Goal: Find specific page/section: Find specific page/section

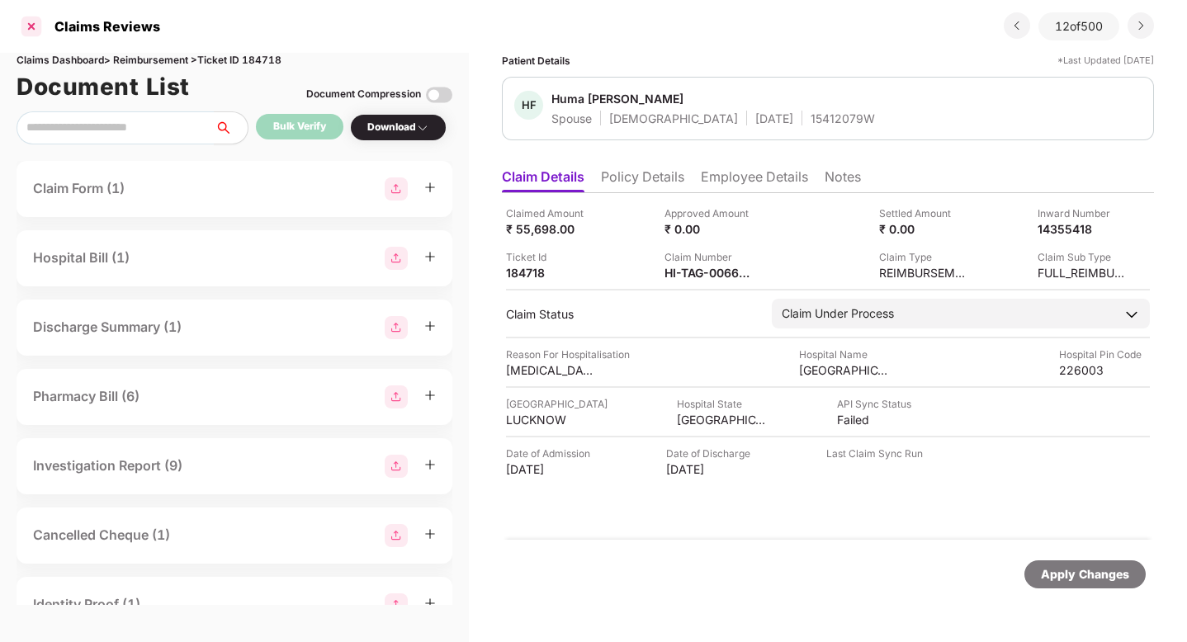
click at [36, 26] on div at bounding box center [31, 26] width 26 height 26
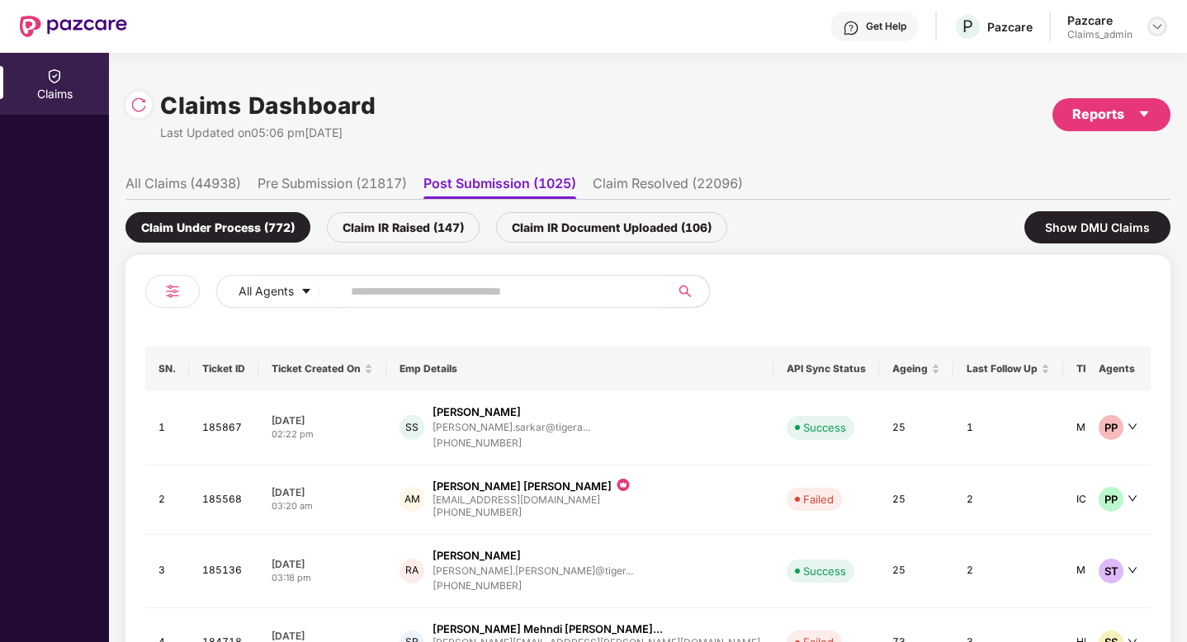
click at [1150, 24] on img at bounding box center [1156, 26] width 13 height 13
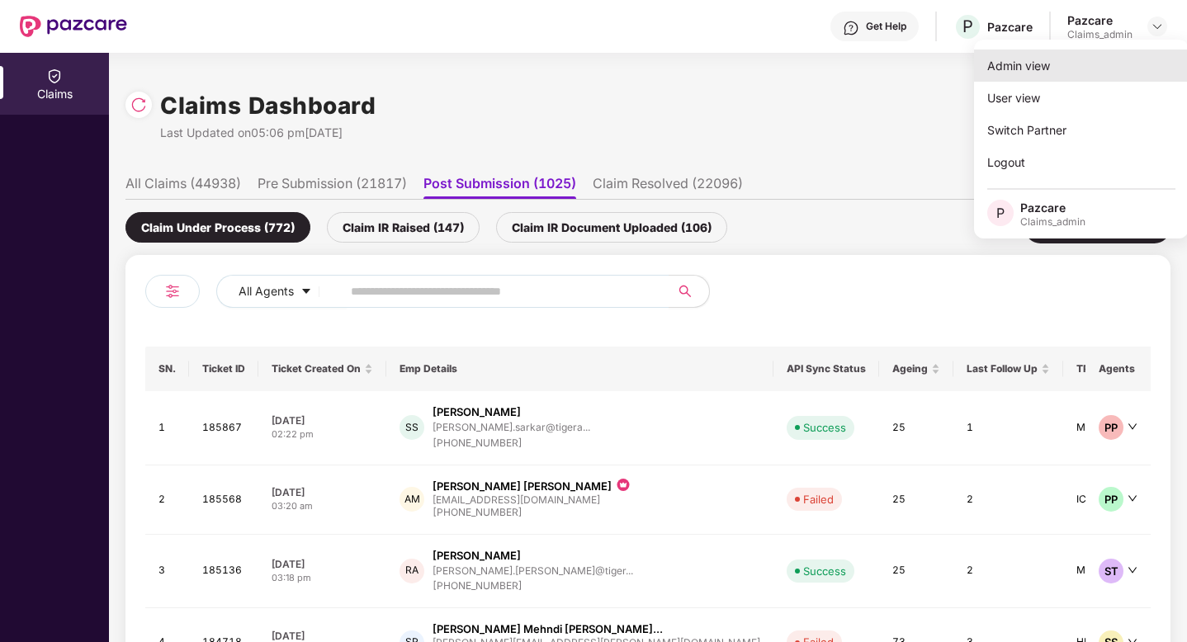
click at [1025, 55] on div "Admin view" at bounding box center [1081, 66] width 215 height 32
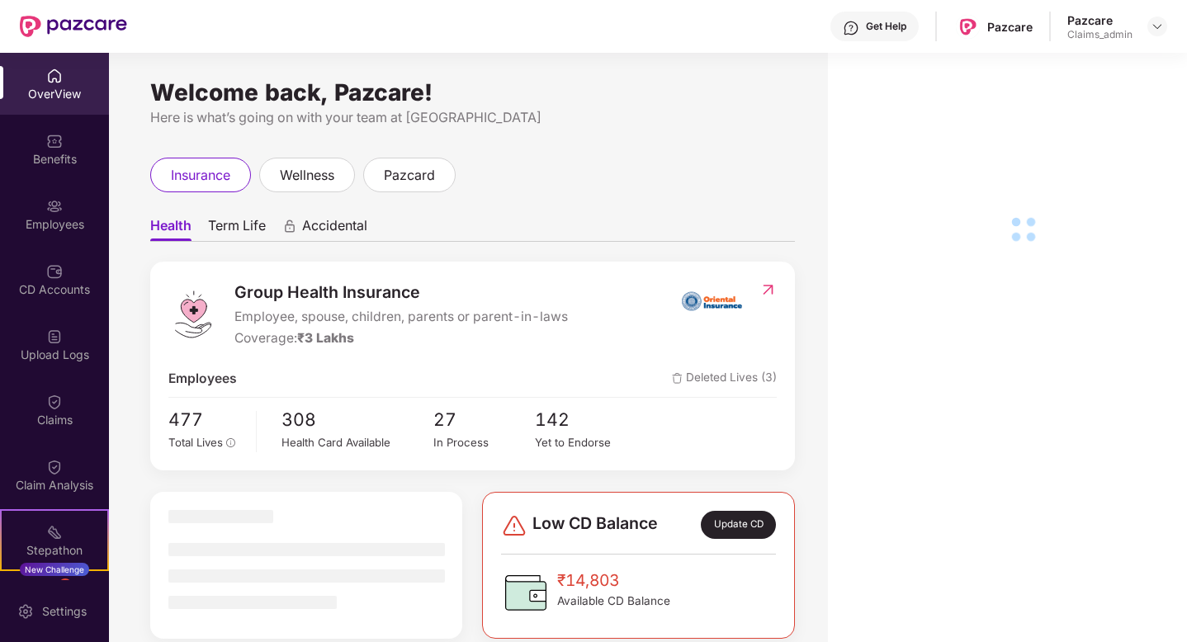
scroll to position [135, 0]
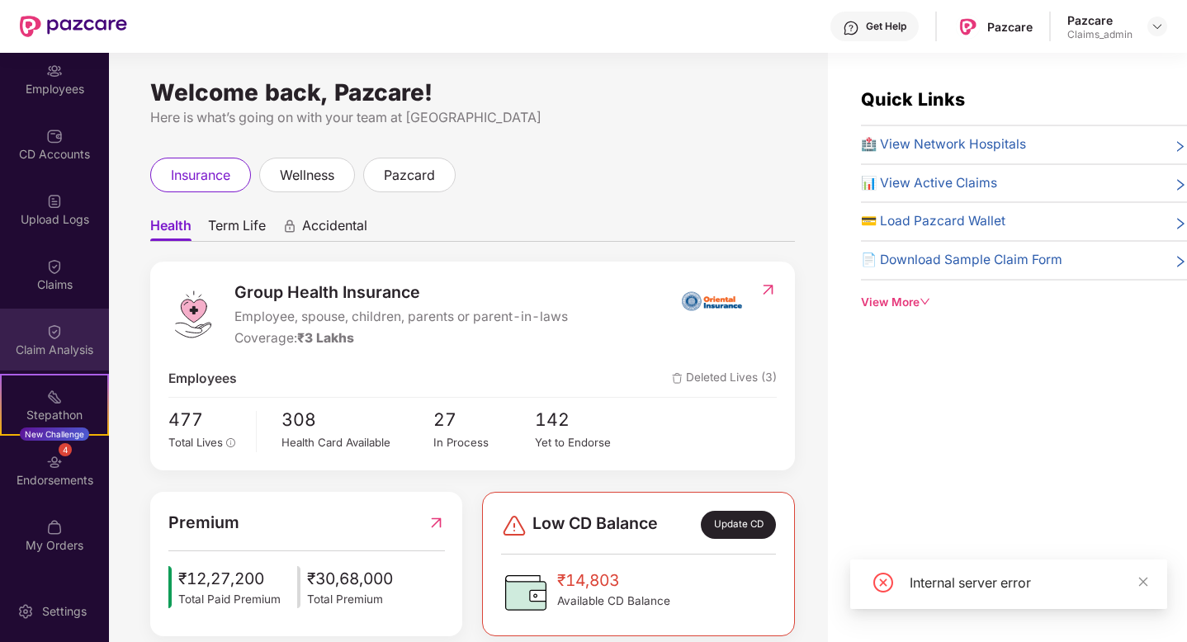
click at [52, 354] on div "Claim Analysis" at bounding box center [54, 350] width 109 height 17
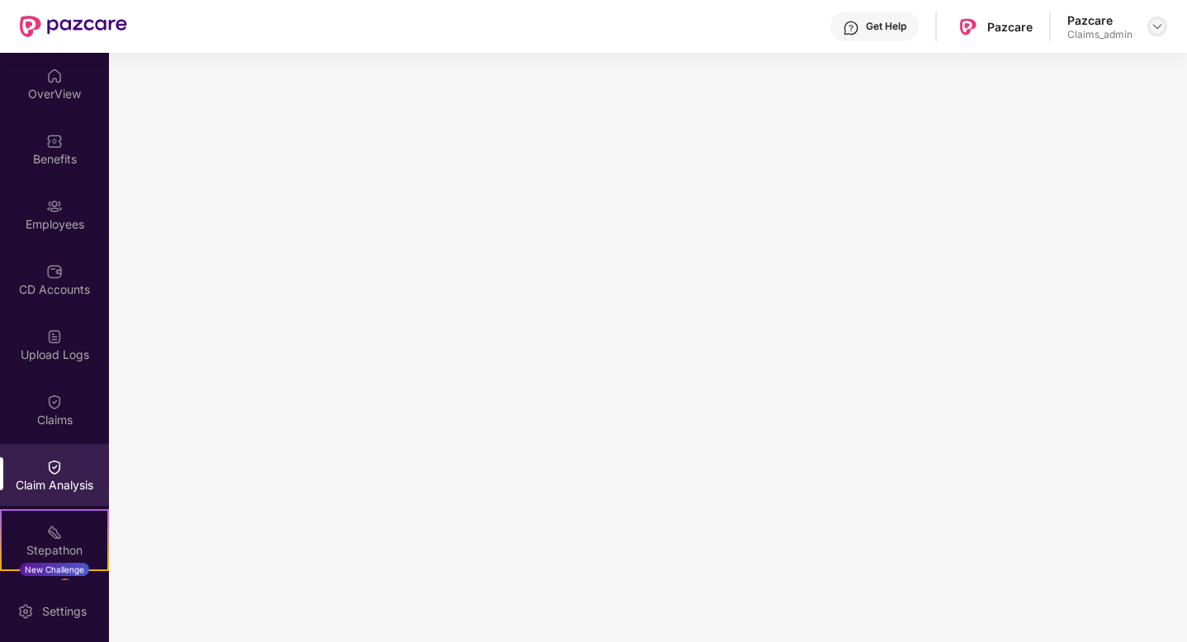
click at [1159, 26] on img at bounding box center [1156, 26] width 13 height 13
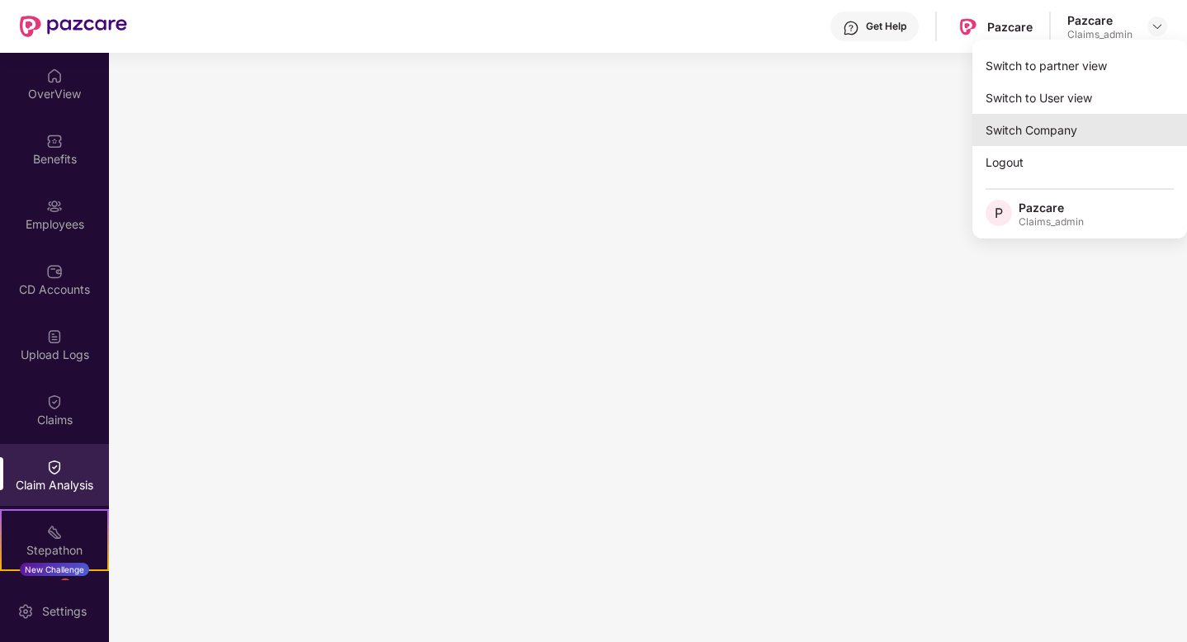
click at [1013, 125] on div "Switch Company" at bounding box center [1079, 130] width 215 height 32
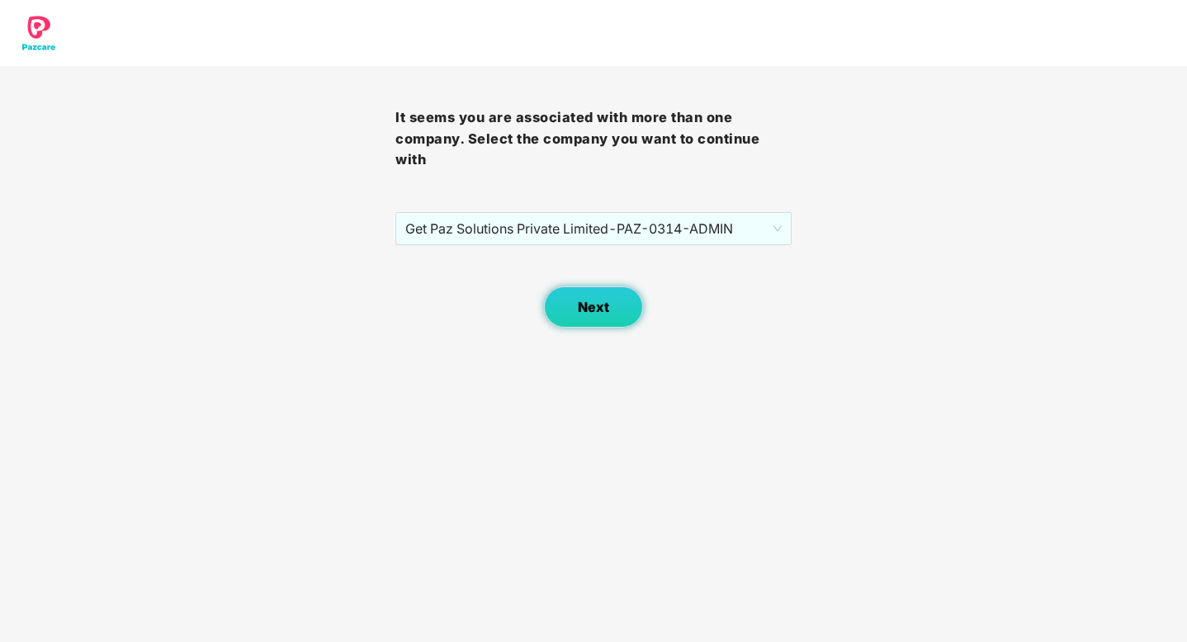
click at [585, 295] on button "Next" at bounding box center [593, 306] width 99 height 41
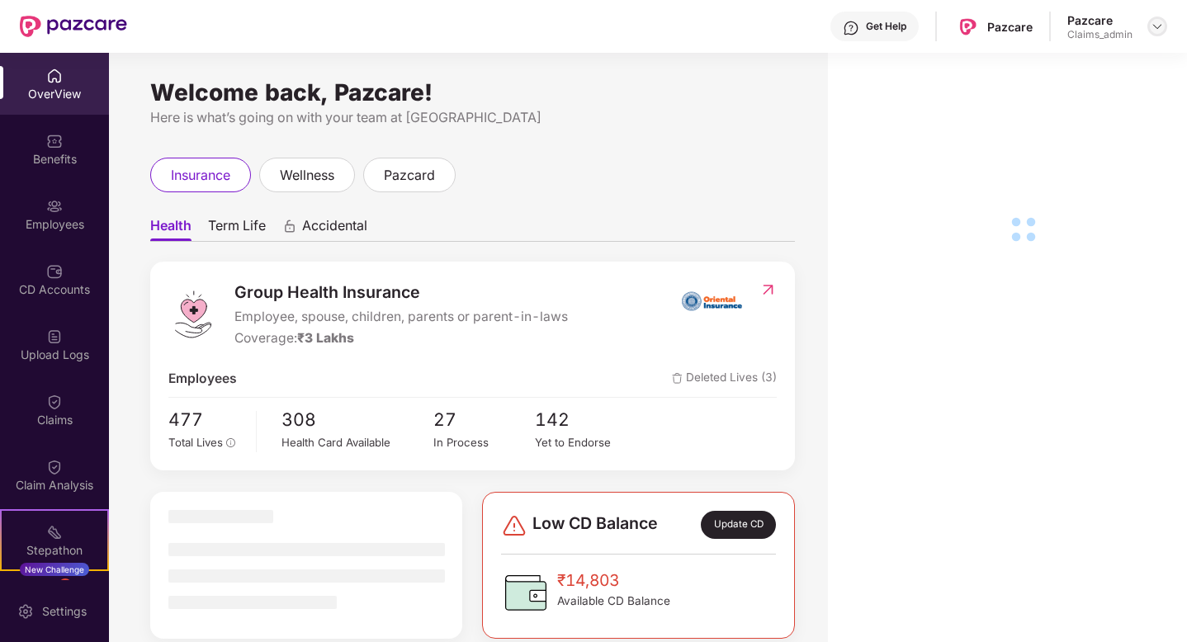
click at [1155, 26] on img at bounding box center [1156, 26] width 13 height 13
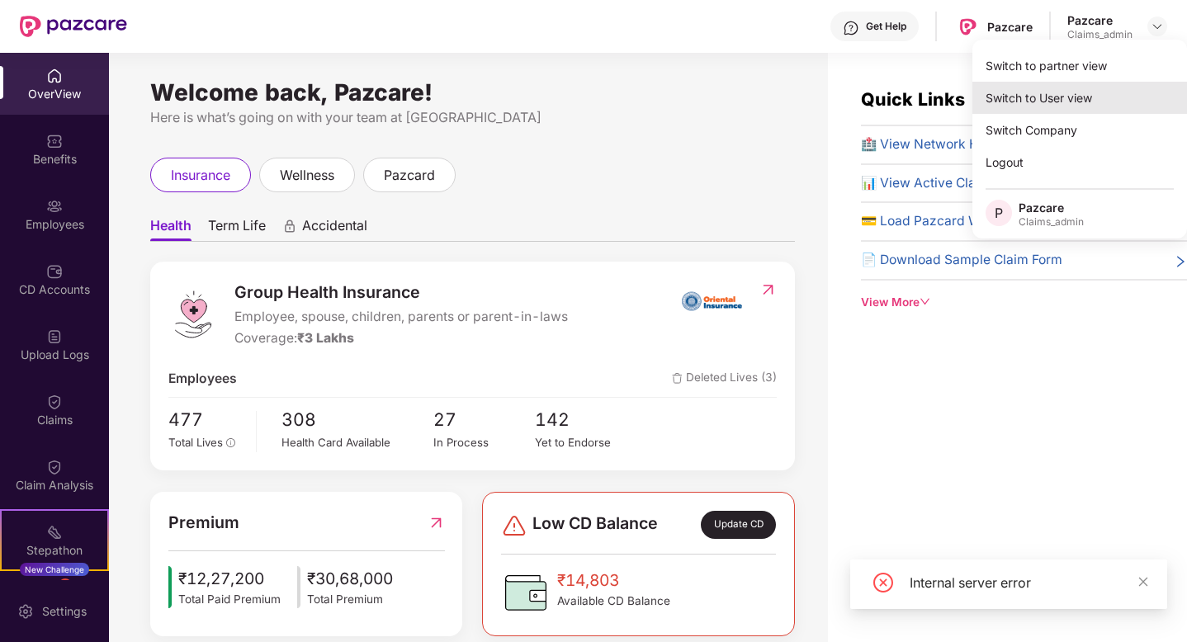
click at [1009, 98] on div "Switch to User view" at bounding box center [1079, 98] width 215 height 32
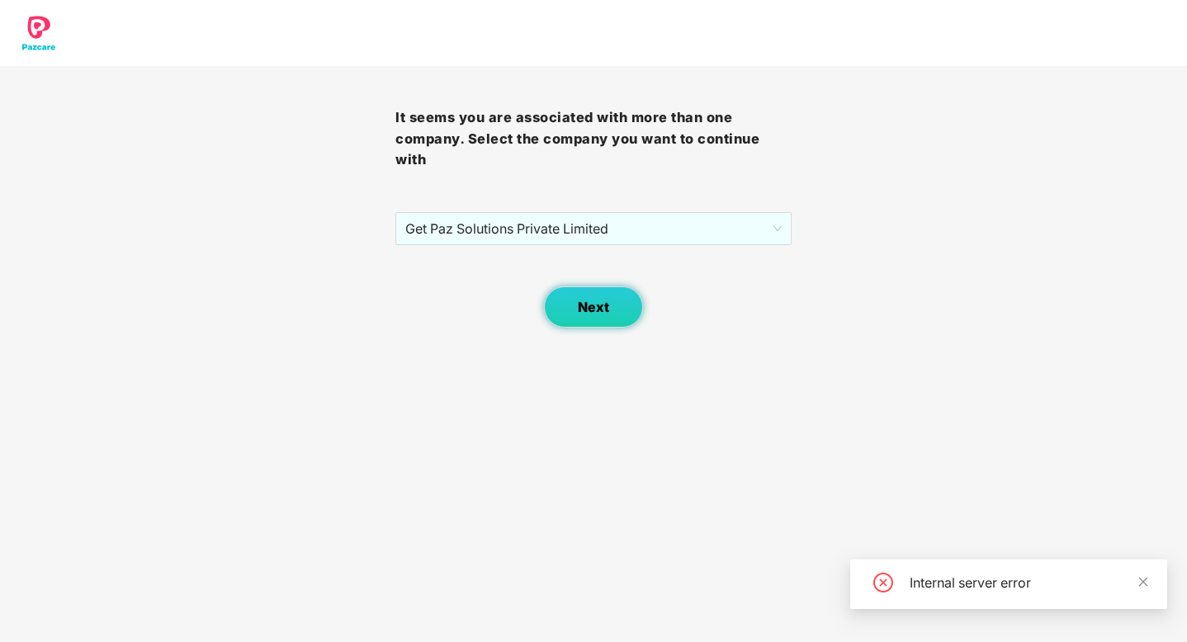
click at [573, 307] on button "Next" at bounding box center [593, 306] width 99 height 41
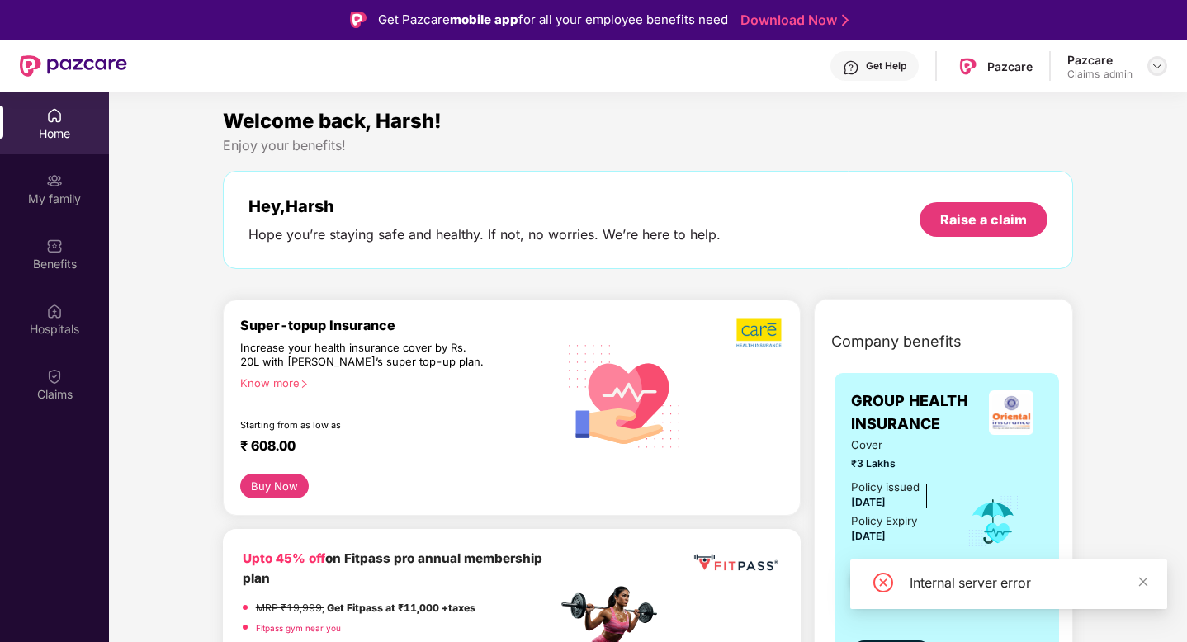
click at [1152, 64] on img at bounding box center [1156, 65] width 13 height 13
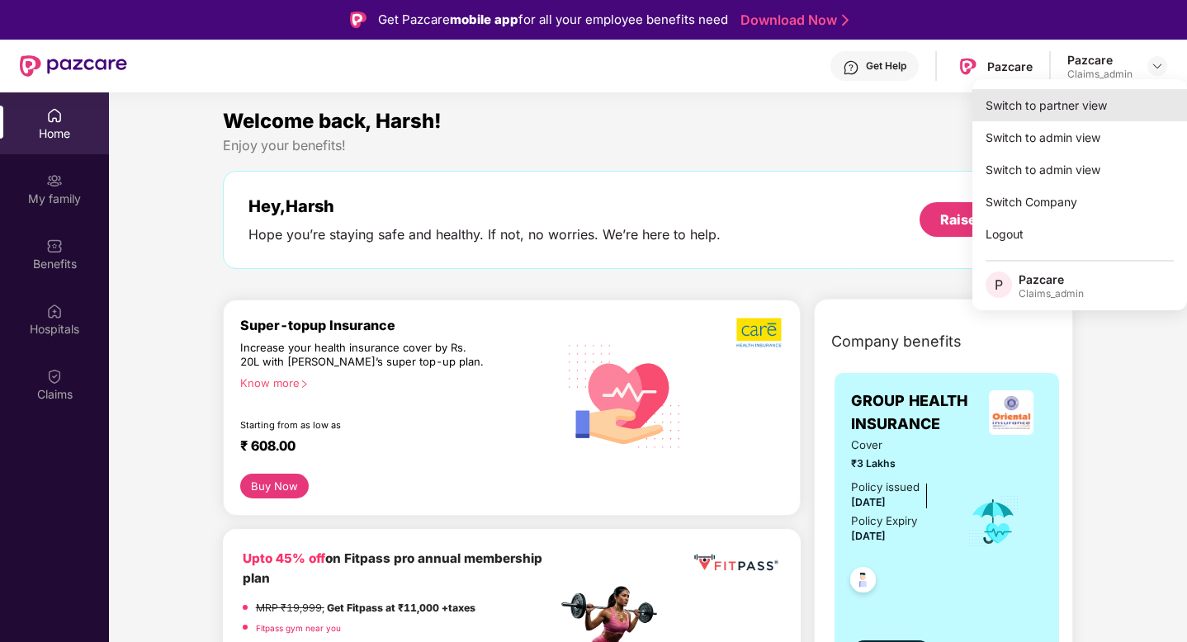
click at [1051, 106] on div "Switch to partner view" at bounding box center [1079, 105] width 215 height 32
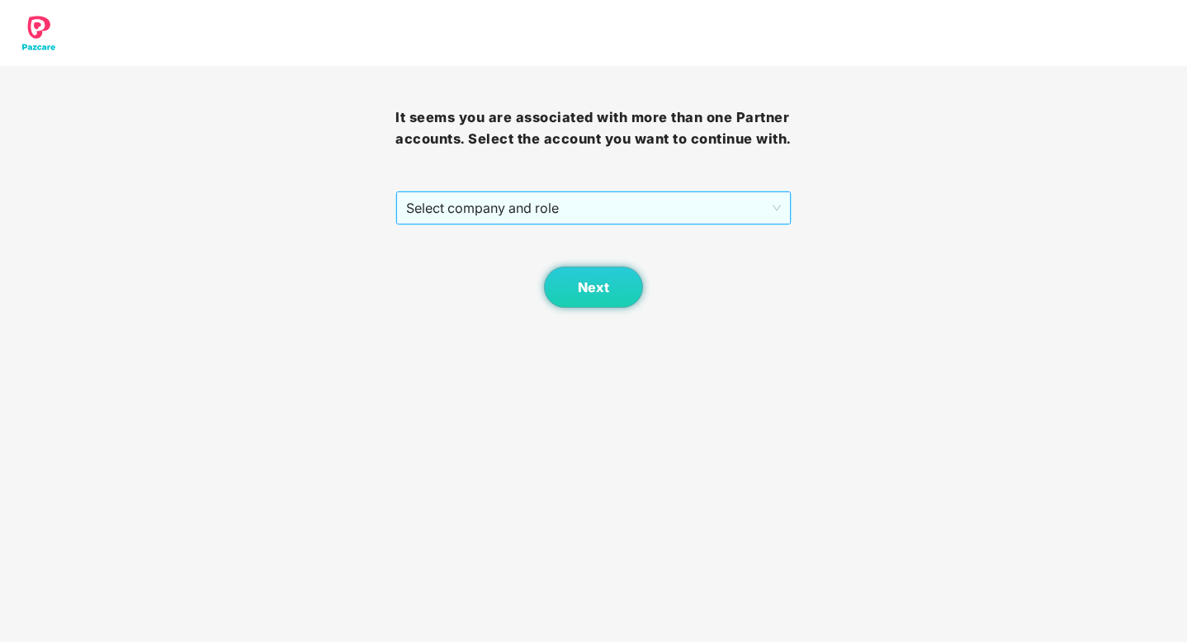
click at [621, 224] on span "Select company and role" at bounding box center [593, 207] width 374 height 31
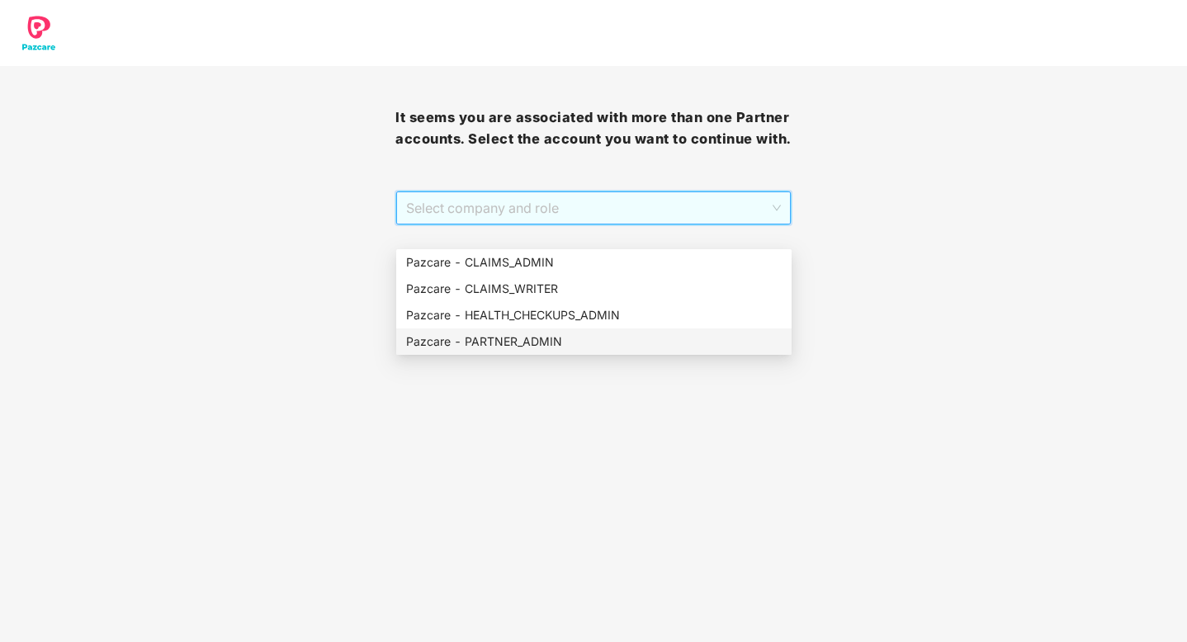
click at [574, 339] on div "Pazcare - PARTNER_ADMIN" at bounding box center [594, 342] width 376 height 18
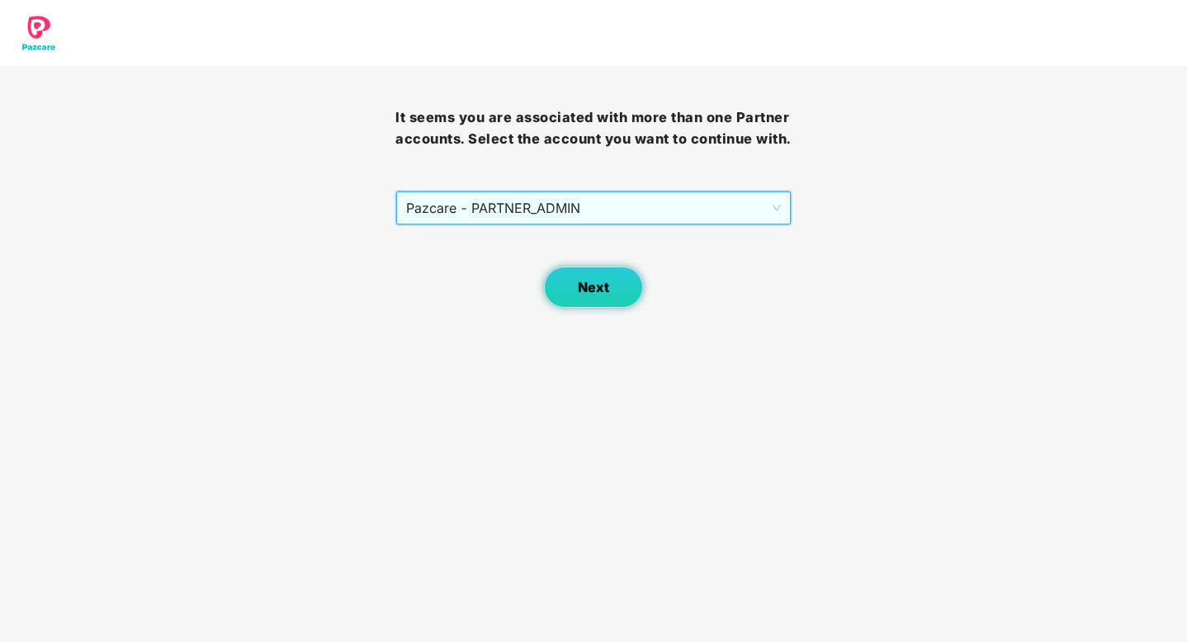
click at [605, 295] on span "Next" at bounding box center [593, 288] width 31 height 16
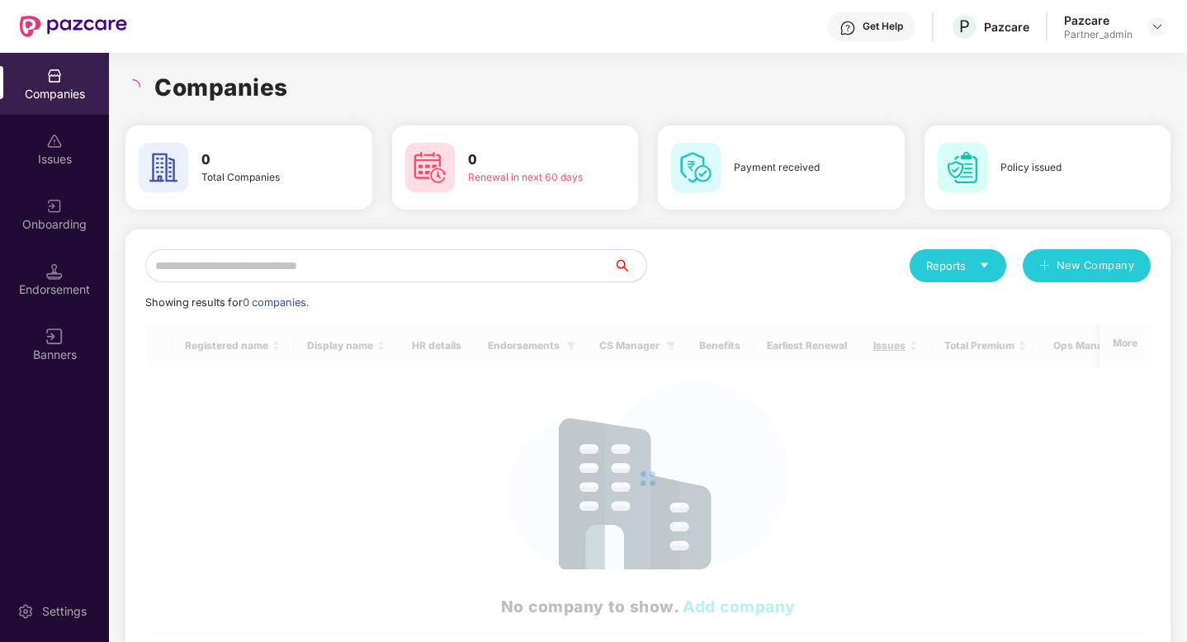
click at [398, 267] on input "text" at bounding box center [379, 265] width 468 height 33
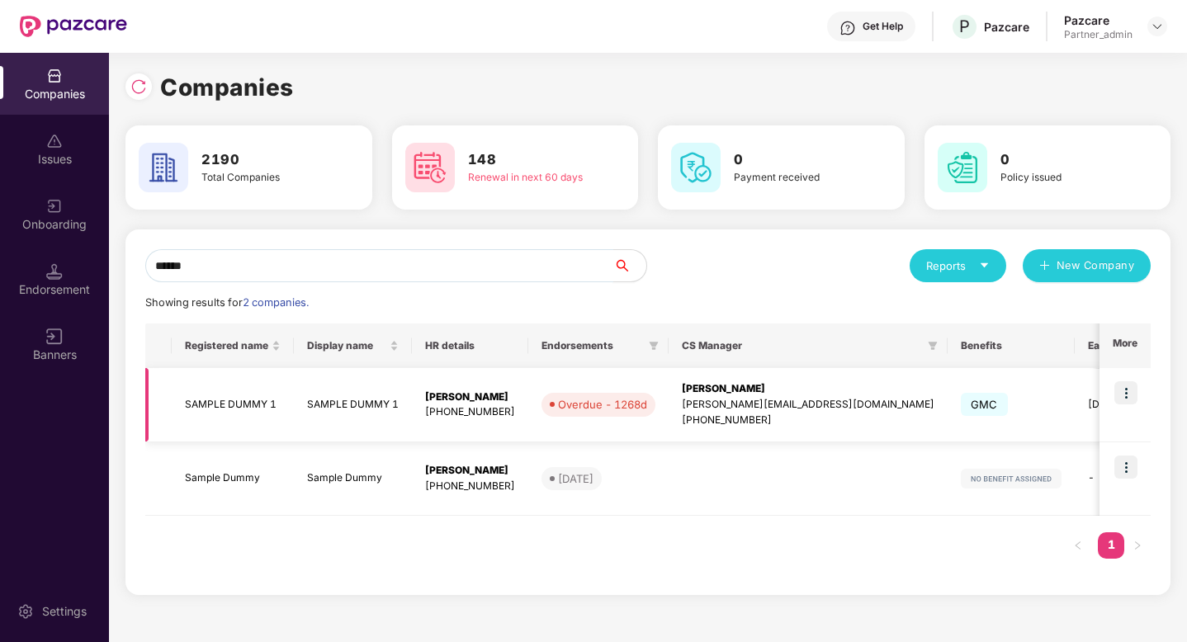
type input "******"
click at [1126, 391] on img at bounding box center [1125, 392] width 23 height 23
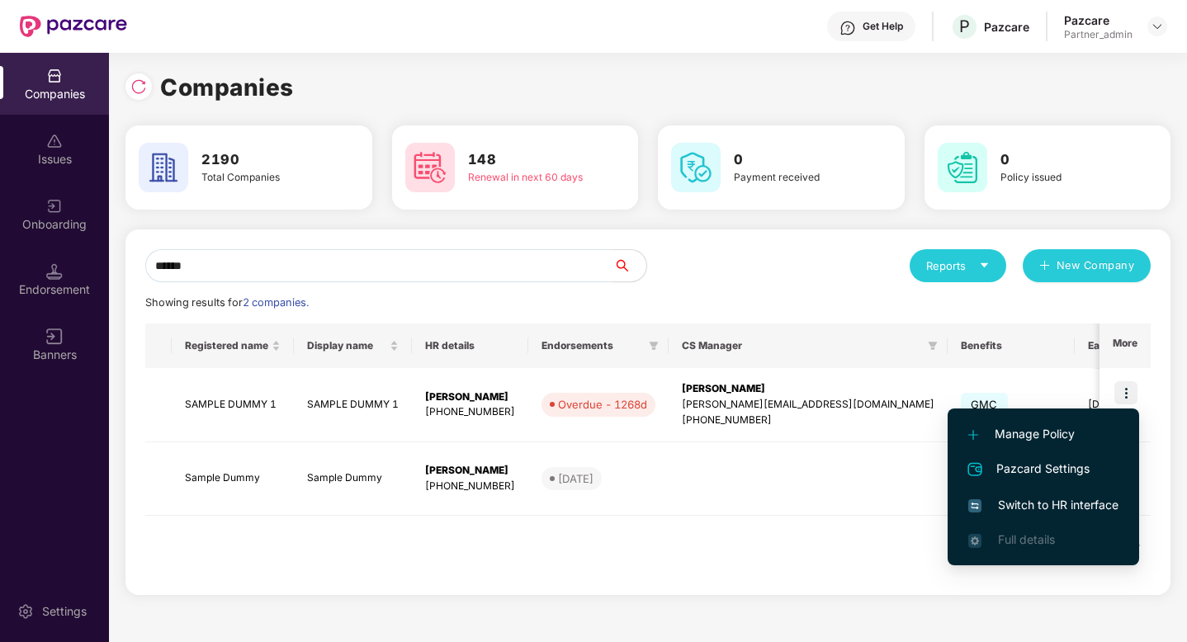
click at [1055, 499] on span "Switch to HR interface" at bounding box center [1043, 505] width 150 height 18
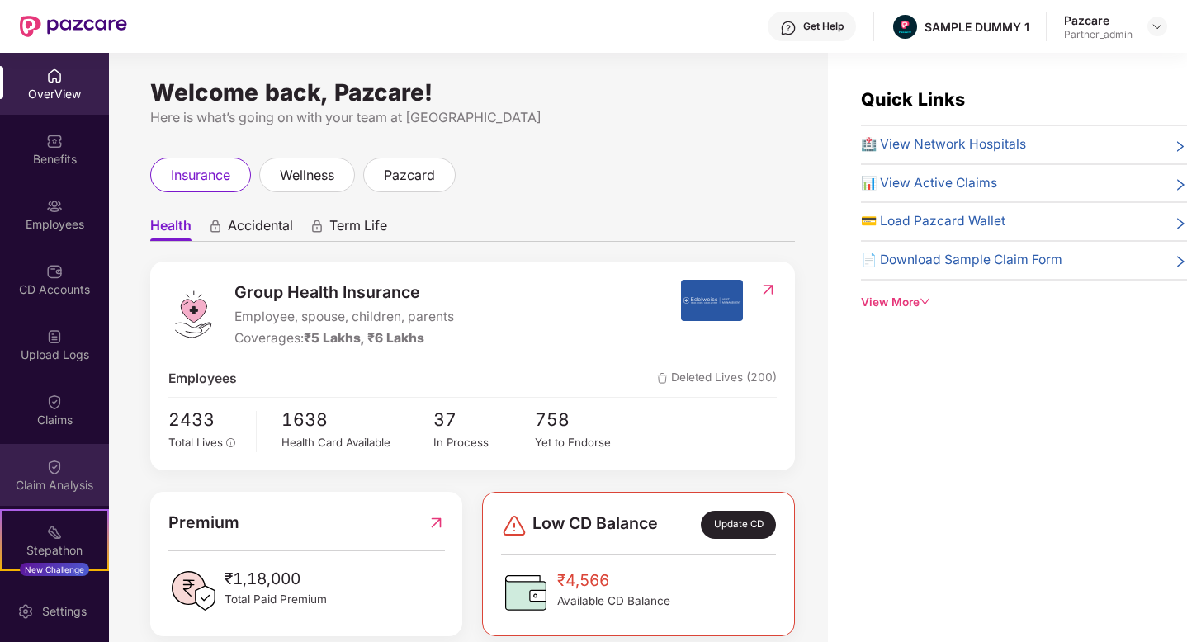
click at [51, 473] on img at bounding box center [54, 467] width 17 height 17
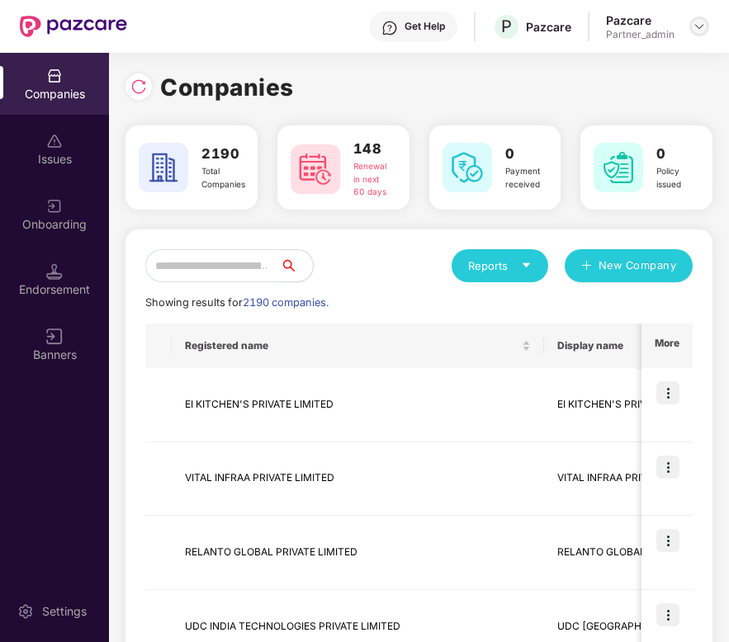
click at [702, 31] on img at bounding box center [698, 26] width 13 height 13
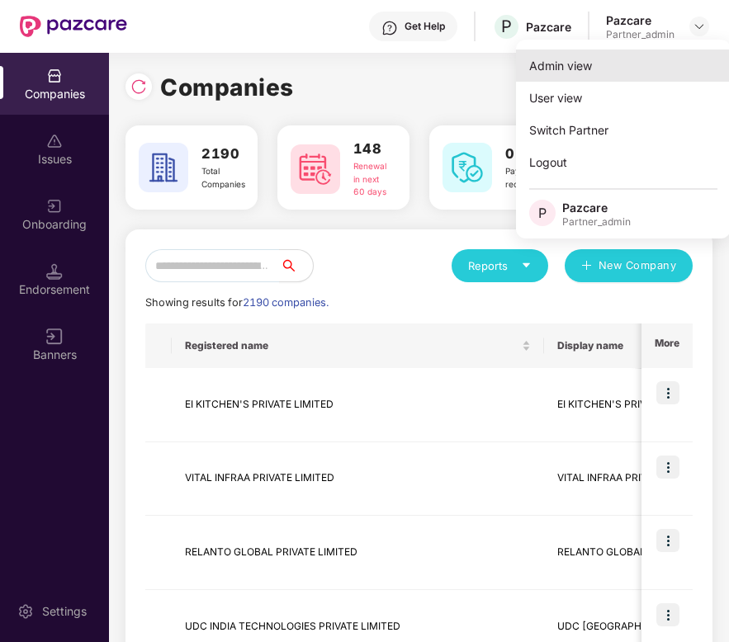
click at [636, 59] on div "Admin view" at bounding box center [623, 66] width 215 height 32
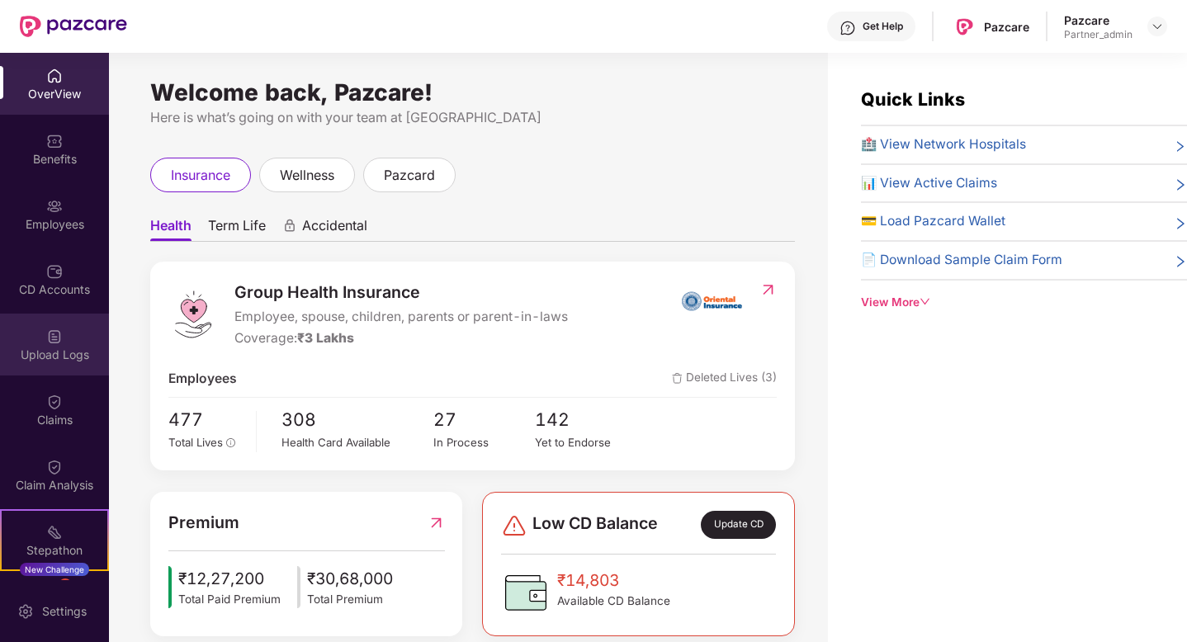
click at [30, 358] on div "Upload Logs" at bounding box center [54, 355] width 109 height 17
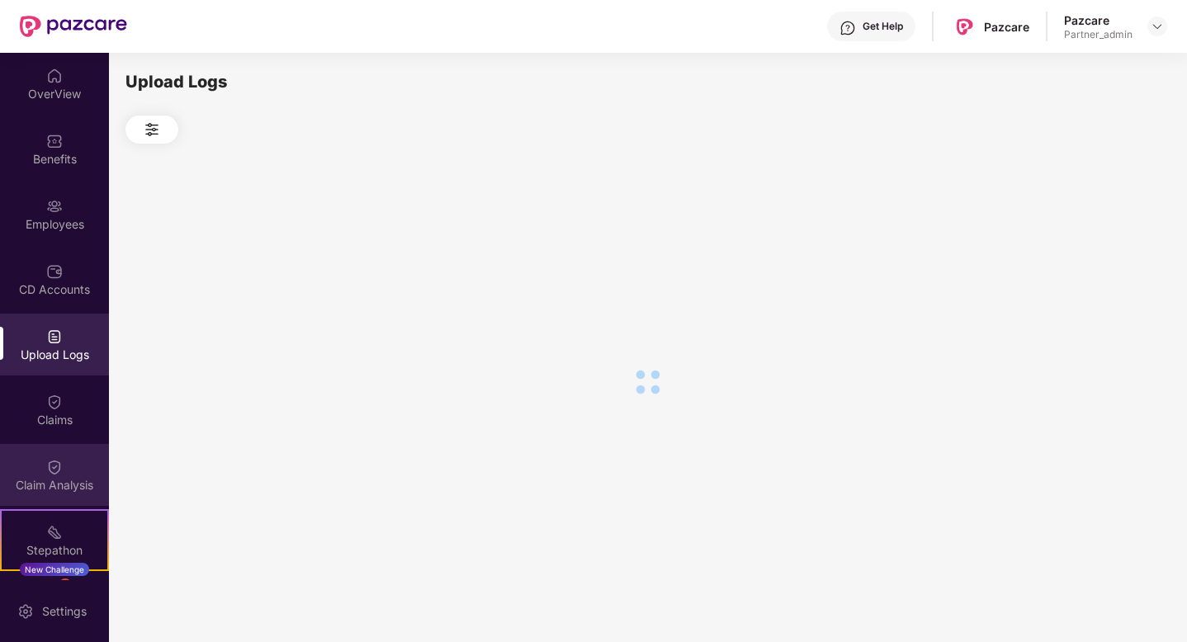
click at [51, 497] on div "Claim Analysis" at bounding box center [54, 475] width 109 height 62
